Goal: Communication & Community: Answer question/provide support

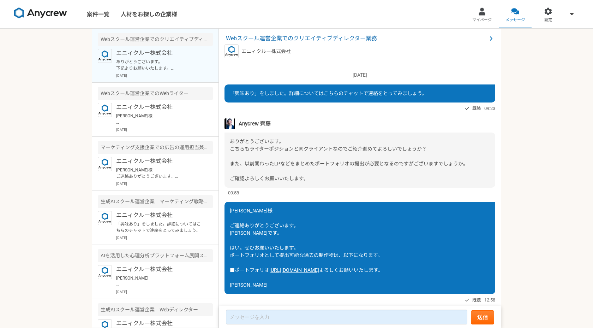
scroll to position [362, 0]
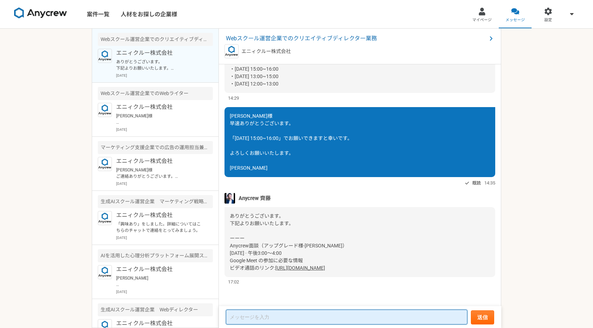
click at [249, 319] on textarea at bounding box center [346, 316] width 241 height 15
drag, startPoint x: 231, startPoint y: 117, endPoint x: 261, endPoint y: 117, distance: 30.4
click at [261, 117] on div "[PERSON_NAME]様 早速ありがとうございます。 「[DATE] 15:00~16:00」でお願いできますと幸いです。 よろしくお願いいたします。 […" at bounding box center [360, 142] width 271 height 70
copy span "[PERSON_NAME]様"
click at [240, 318] on textarea at bounding box center [346, 316] width 241 height 15
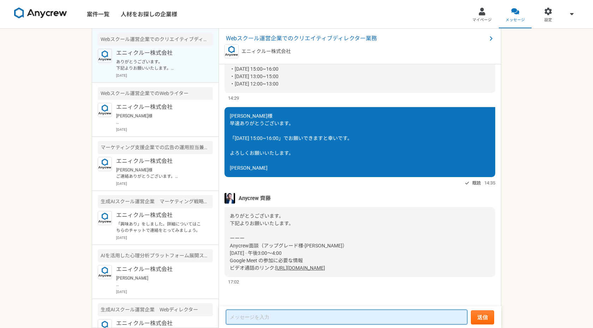
paste textarea "[PERSON_NAME]様"
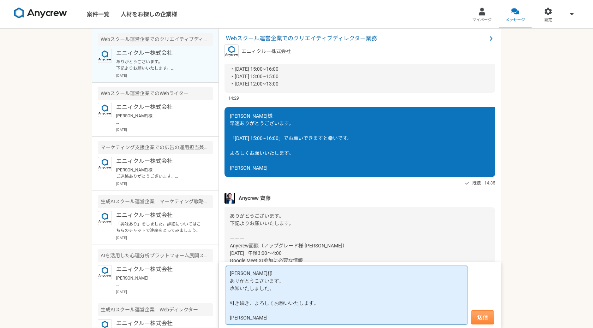
type textarea "[PERSON_NAME]様 ありがとうございます。 承知いたしました。 引き続き、よろしくお願いいたします。 [PERSON_NAME]"
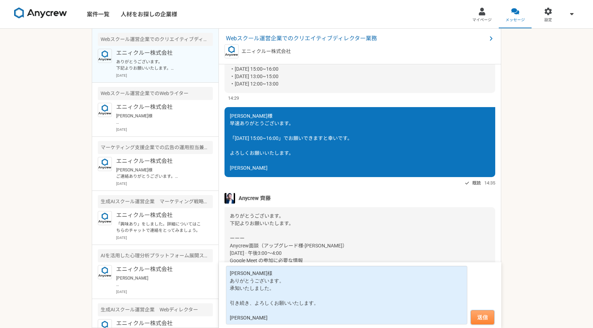
click at [481, 320] on button "送信" at bounding box center [482, 317] width 23 height 14
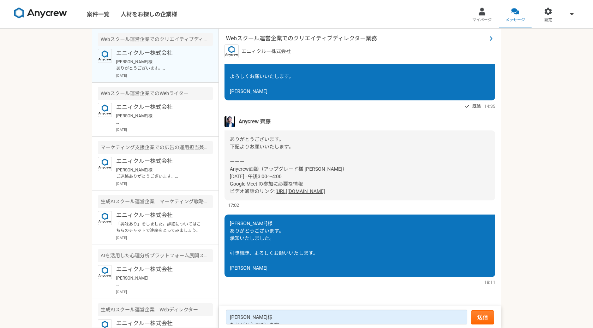
click at [309, 36] on span "Webスクール運営企業でのクリエイティブディレクター業務" at bounding box center [356, 38] width 261 height 8
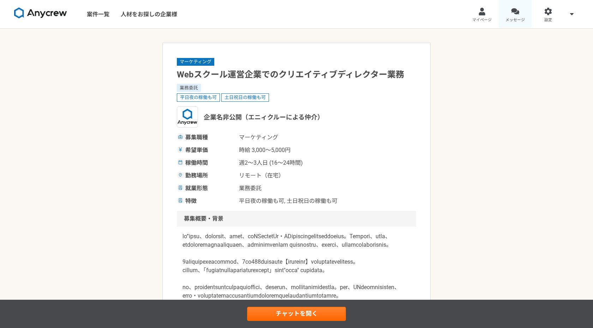
click at [514, 18] on span "メッセージ" at bounding box center [515, 20] width 19 height 6
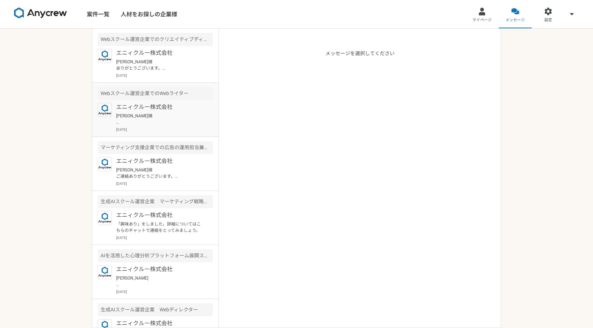
click at [171, 104] on p "エニィクルー株式会社" at bounding box center [159, 107] width 87 height 8
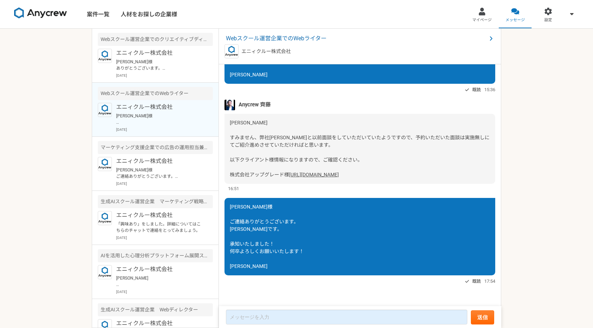
scroll to position [559, 0]
click at [277, 41] on span "Webスクール運営企業でのWebライター" at bounding box center [356, 38] width 261 height 8
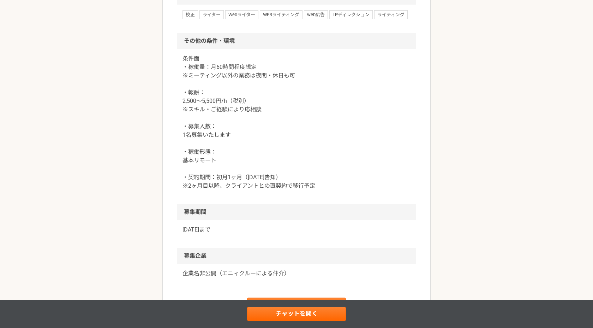
scroll to position [571, 0]
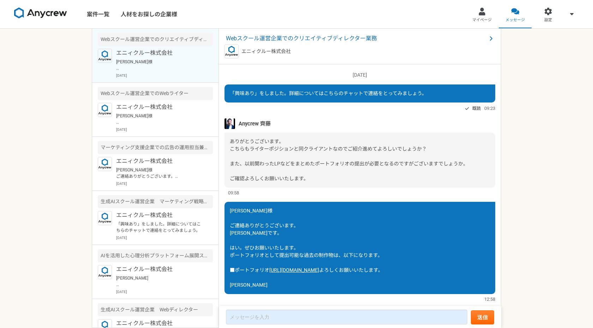
scroll to position [39, 0]
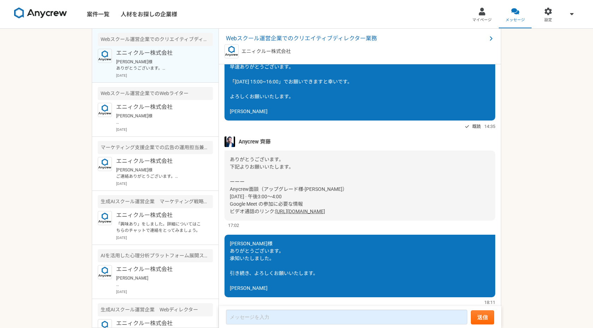
scroll to position [438, 0]
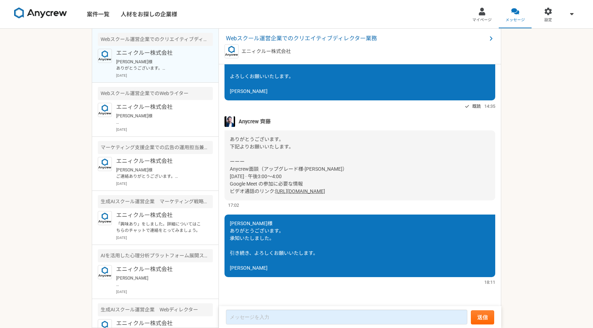
drag, startPoint x: 230, startPoint y: 169, endPoint x: 370, endPoint y: 198, distance: 142.8
click at [370, 198] on div "ありがとうございます。 下記よりお願いいたします。 ーーー Anycrew面談（アップグレード様-桂様） 9月 8日 (月曜日) · 午後3:00～4:00 …" at bounding box center [360, 165] width 271 height 70
copy div "Anycrew面談（アップグレード様-桂様） 9月 8日 (月曜日) · 午後3:00～4:00 Google Meet の参加に必要な情報 ビデオ通話のリン…"
